Goal: Information Seeking & Learning: Learn about a topic

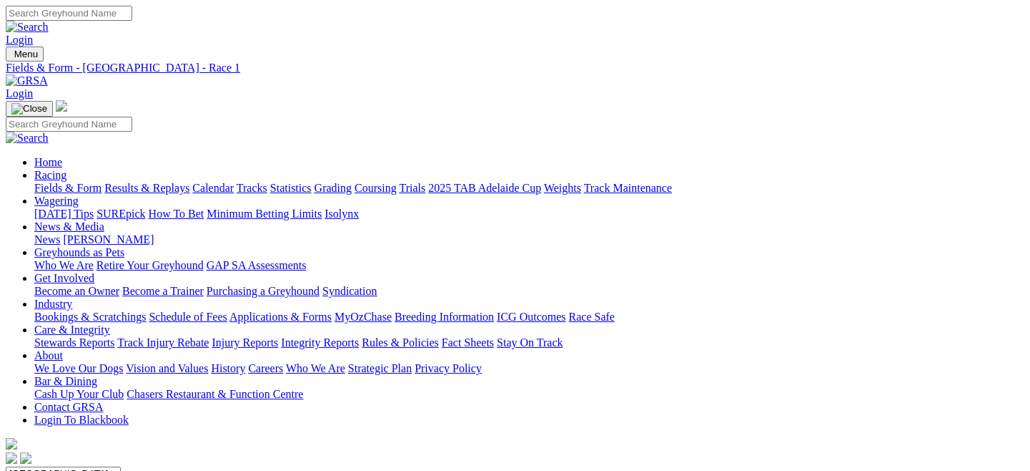
drag, startPoint x: 0, startPoint y: 0, endPoint x: 61, endPoint y: 104, distance: 120.5
click at [61, 182] on link "Fields & Form" at bounding box center [67, 188] width 67 height 12
drag, startPoint x: 0, startPoint y: 0, endPoint x: 376, endPoint y: 178, distance: 416.1
click at [121, 466] on select "South Australia New South Wales Northern Territory Queensland Tasmania Victoria…" at bounding box center [63, 473] width 115 height 14
select select "QLD"
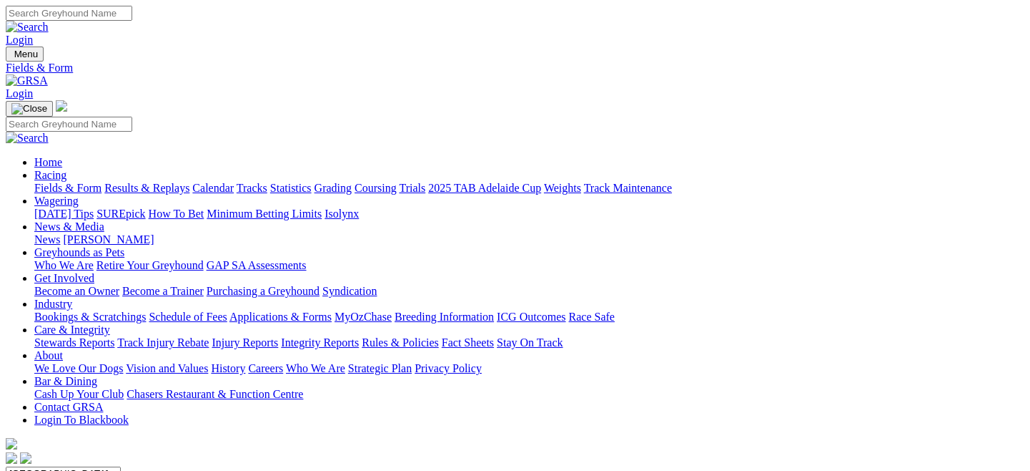
click at [67, 466] on select "South Australia New South Wales Northern Territory Queensland Tasmania Victoria…" at bounding box center [63, 473] width 115 height 14
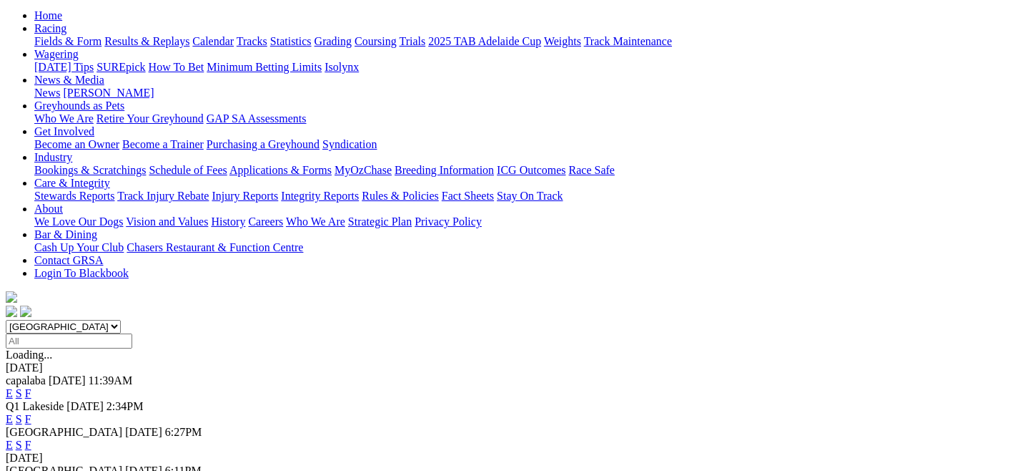
scroll to position [150, 0]
